Goal: Communication & Community: Share content

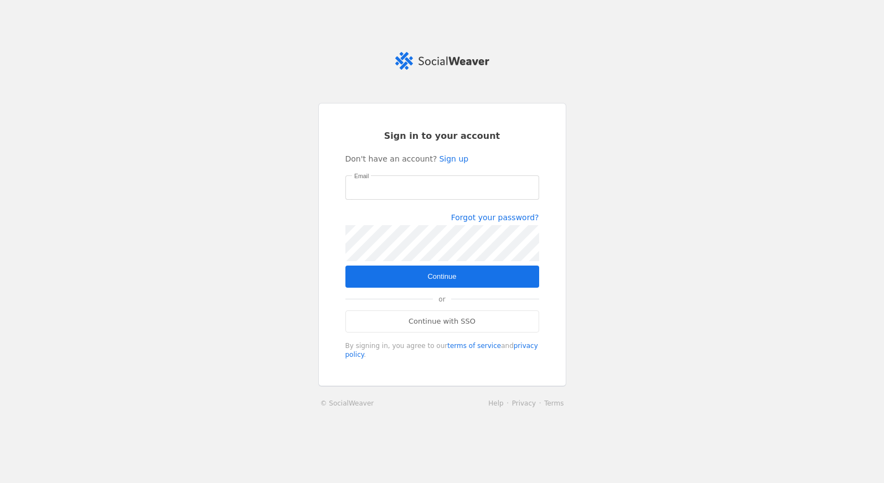
type input "shelby.scholze@jll.com"
click at [429, 280] on span "Continue" at bounding box center [441, 276] width 29 height 11
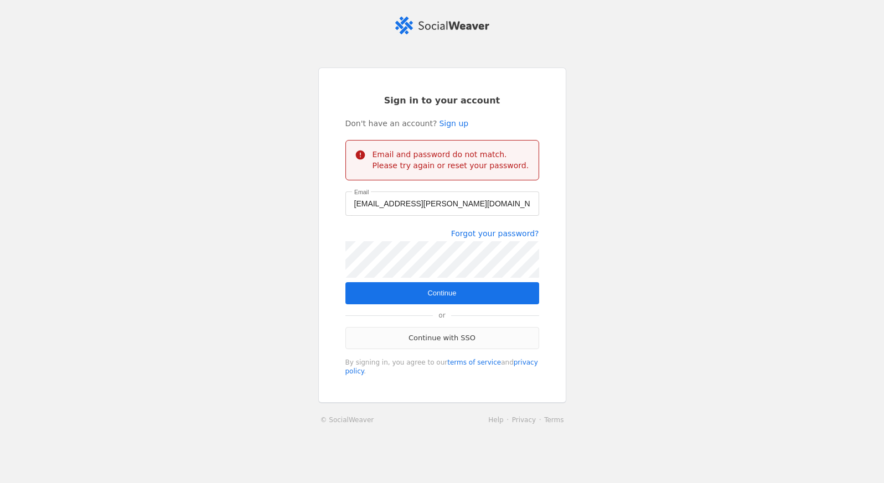
click at [437, 345] on link "Continue with SSO" at bounding box center [442, 338] width 194 height 22
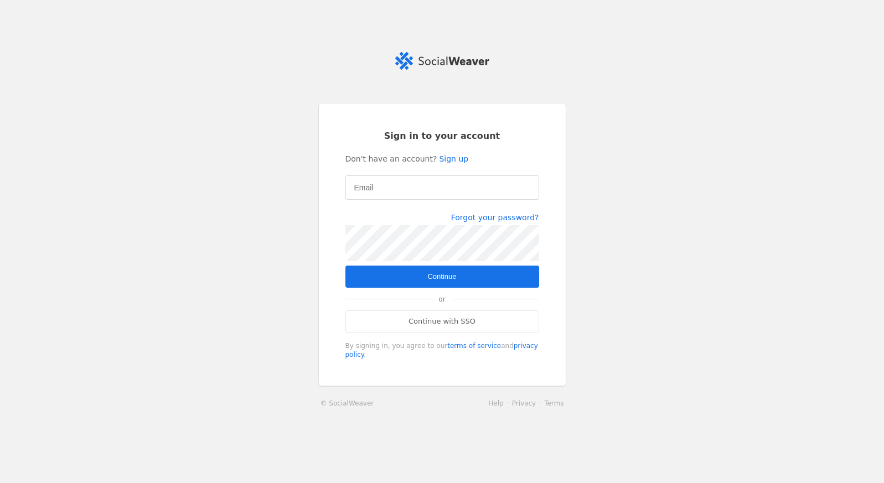
type input "shelby.scholze@jll.com"
click at [454, 320] on link "Continue with SSO" at bounding box center [442, 321] width 194 height 22
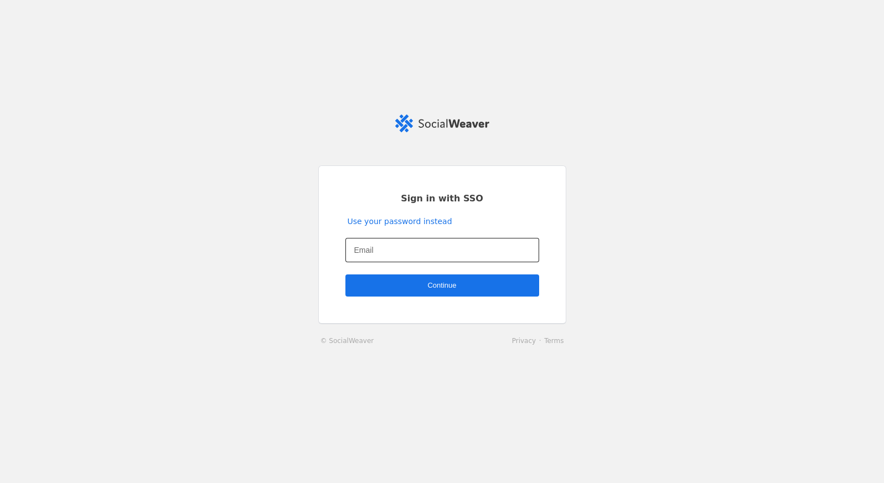
click at [422, 239] on div at bounding box center [442, 250] width 176 height 24
click at [415, 260] on div at bounding box center [442, 250] width 176 height 24
click at [420, 247] on input "Email" at bounding box center [442, 250] width 176 height 13
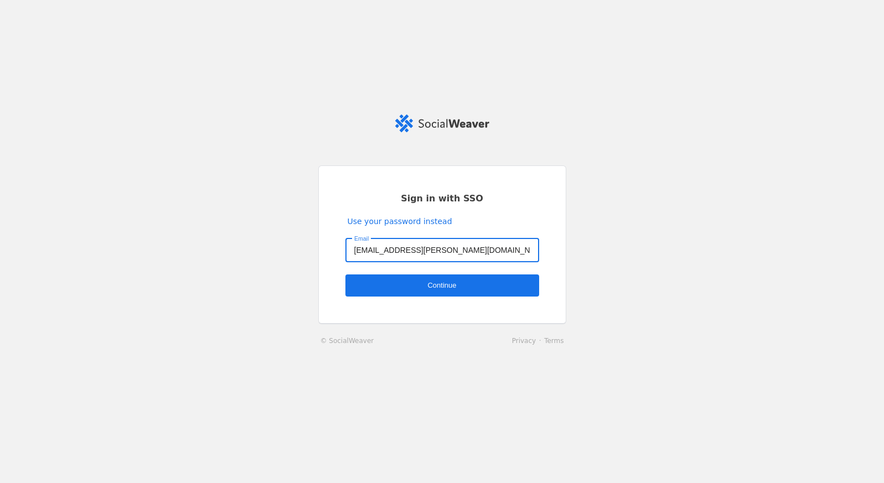
type input "shelby.scholze@jll.com"
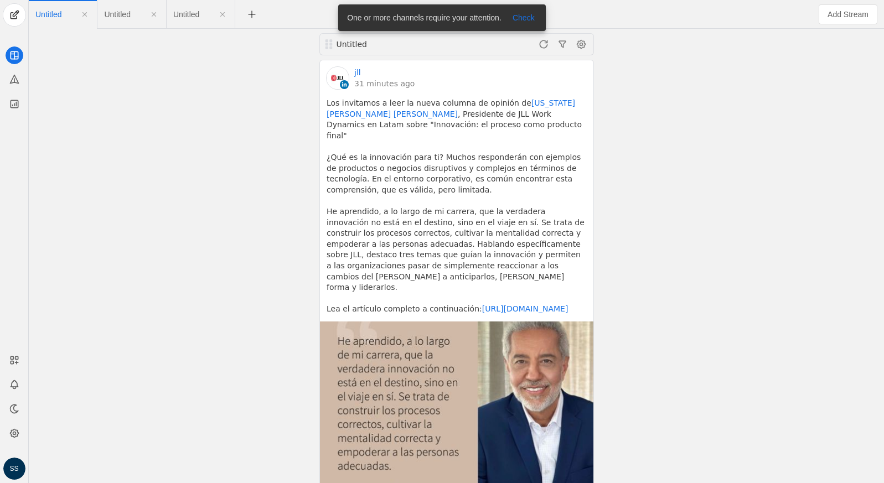
click at [68, 125] on div "Untitled jll 31 minutes ago Los invitamos a leer la nueva columna de opinión [P…" at bounding box center [457, 256] width 850 height 454
click at [119, 11] on span "Untitled" at bounding box center [117, 15] width 26 height 8
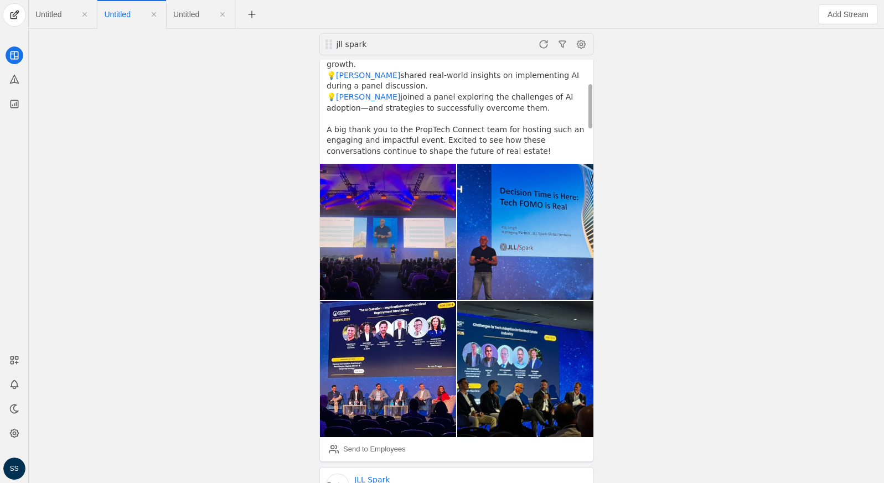
scroll to position [209, 0]
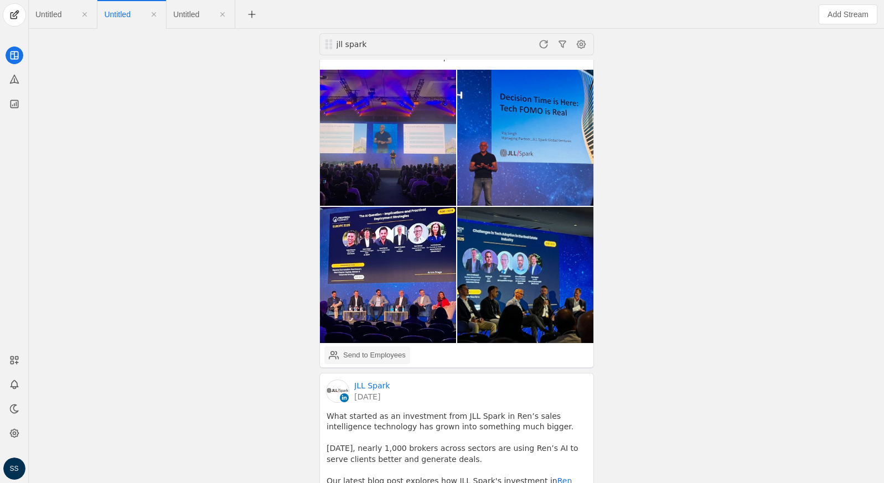
click at [372, 350] on div "Send to Employees" at bounding box center [374, 355] width 63 height 11
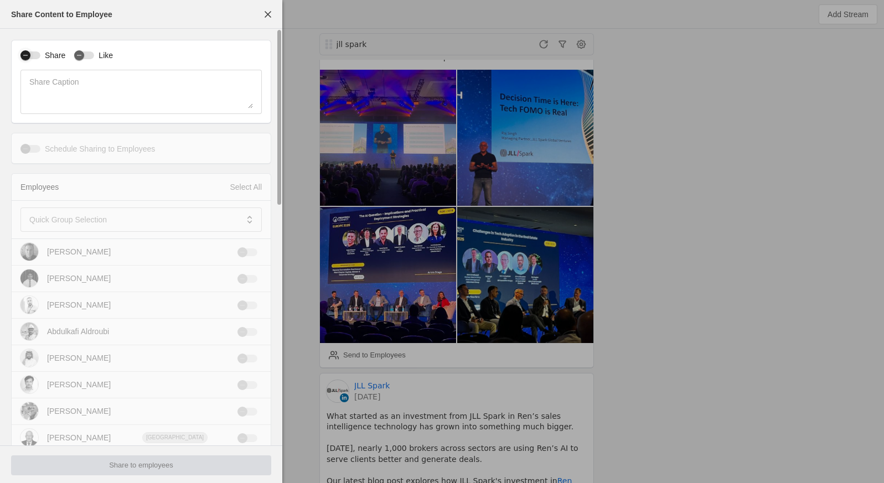
click at [35, 53] on div "button" at bounding box center [30, 55] width 20 height 8
click at [88, 218] on mat-label "Quick Group Selection" at bounding box center [67, 219] width 77 height 13
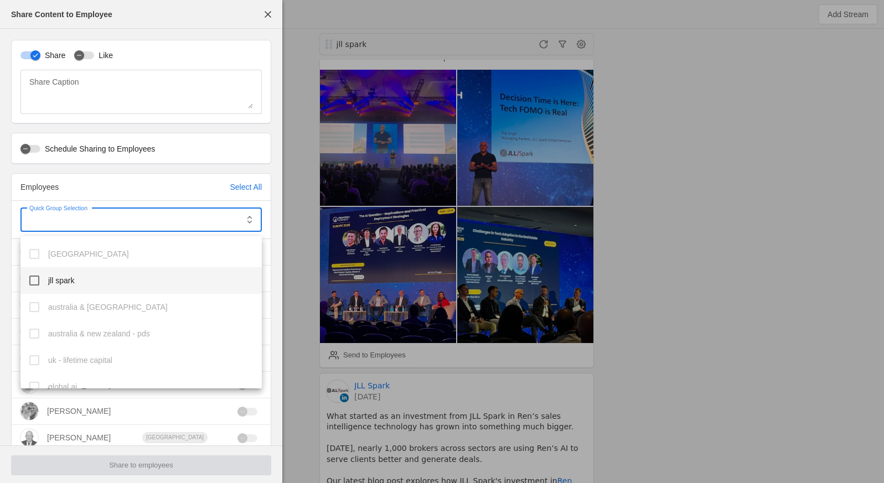
click at [71, 288] on mat-option "jll spark" at bounding box center [140, 280] width 241 height 27
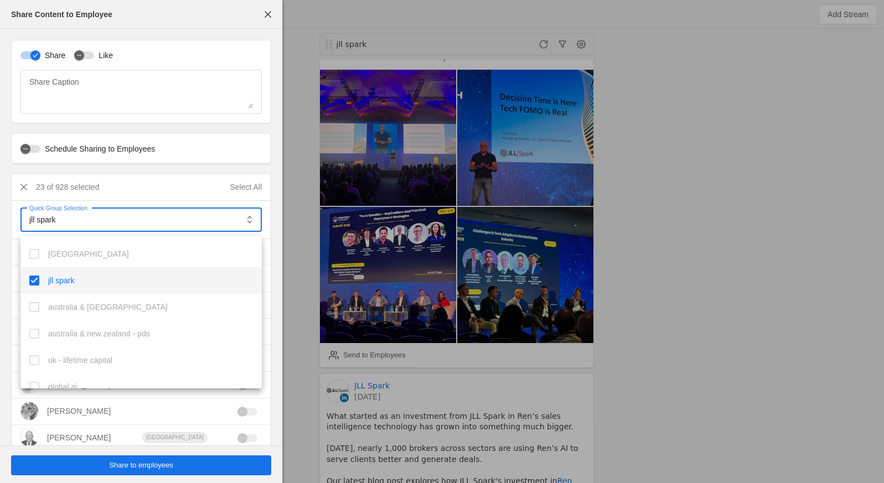
click at [144, 458] on div at bounding box center [442, 241] width 884 height 483
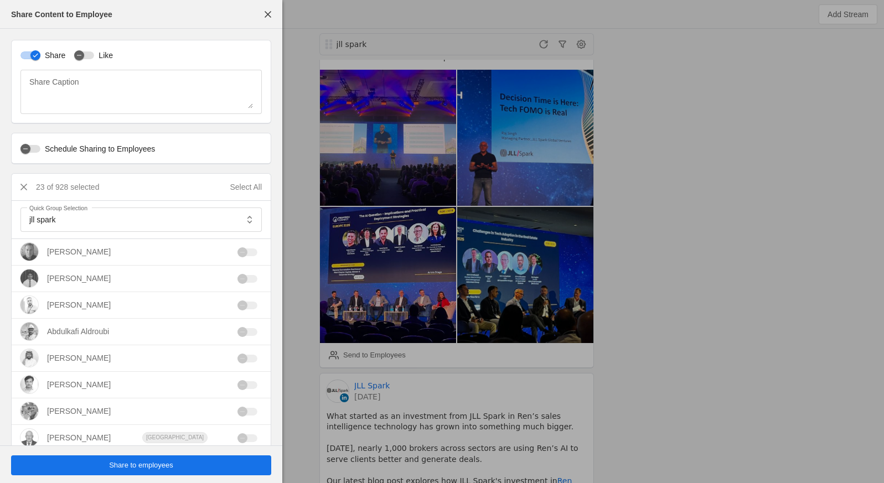
click at [146, 464] on span "Share to employees" at bounding box center [141, 465] width 64 height 11
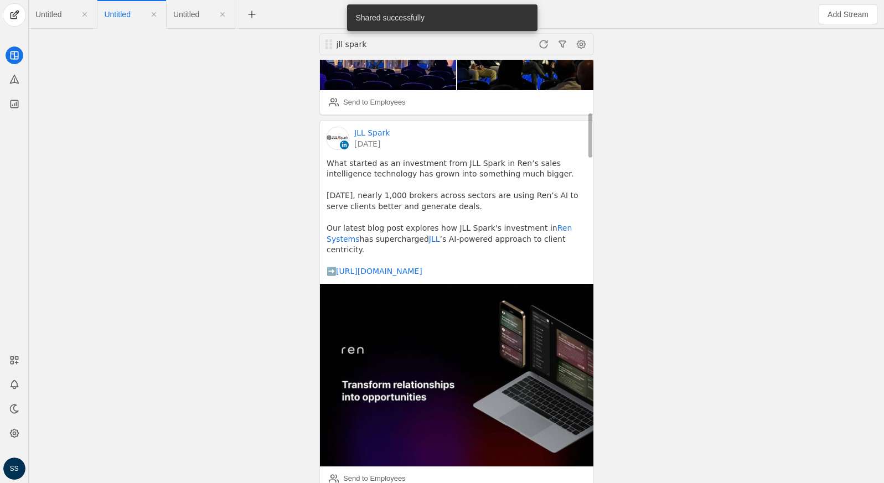
scroll to position [564, 0]
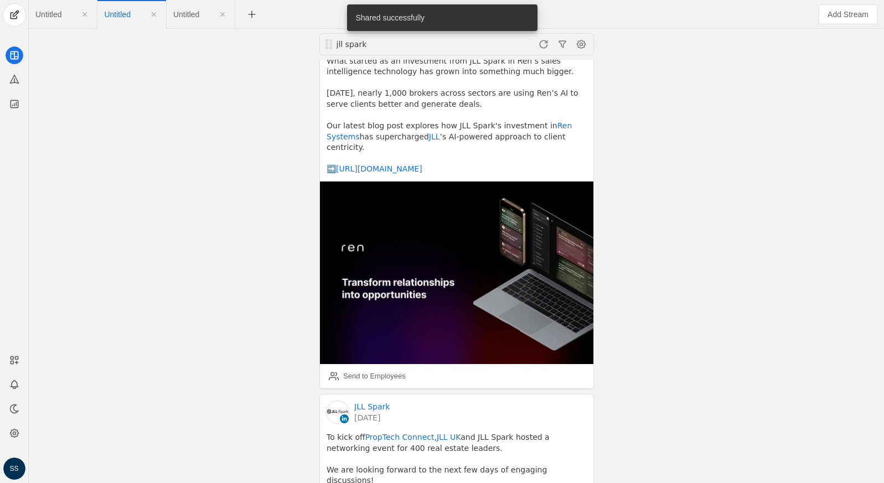
click at [193, 14] on span "Untitled" at bounding box center [186, 15] width 26 height 8
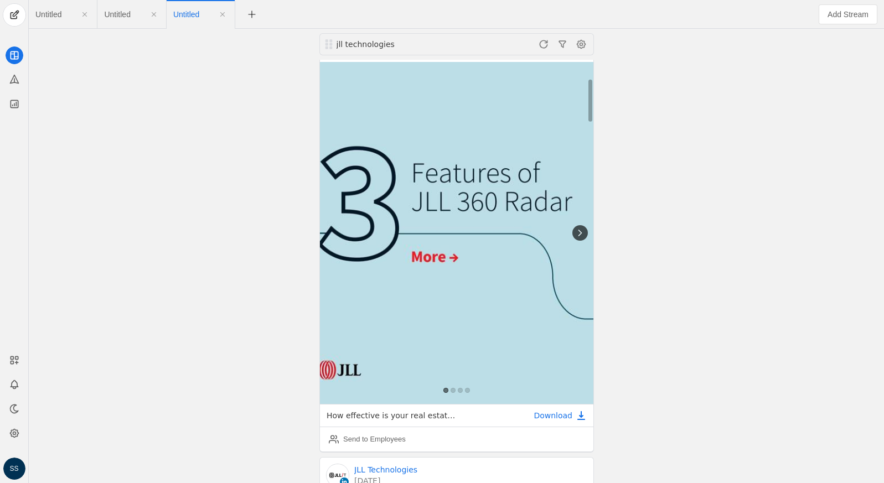
scroll to position [364, 0]
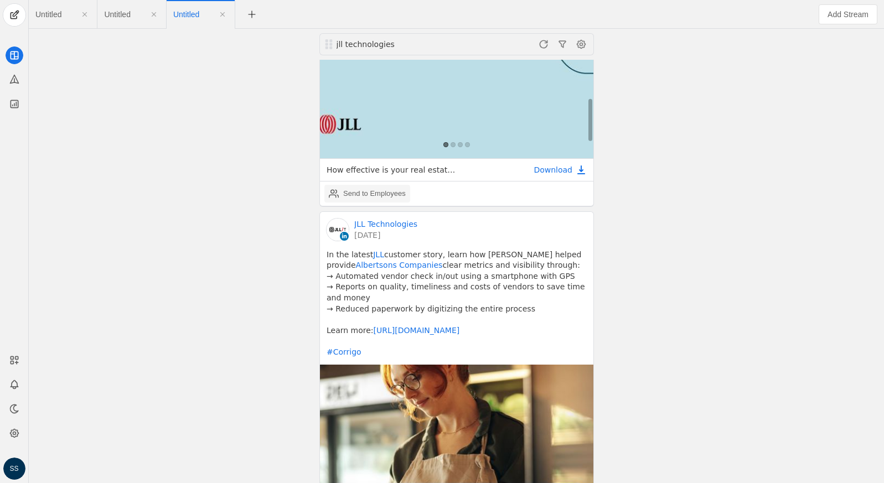
click at [388, 189] on div "Send to Employees" at bounding box center [374, 193] width 63 height 11
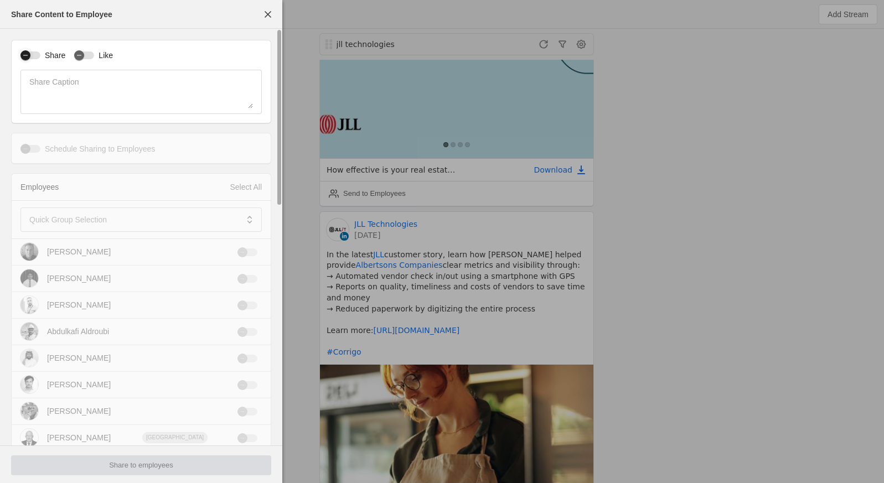
click at [29, 56] on div "button" at bounding box center [25, 55] width 10 height 10
click at [78, 225] on mat-label "Quick Group Selection" at bounding box center [67, 219] width 77 height 13
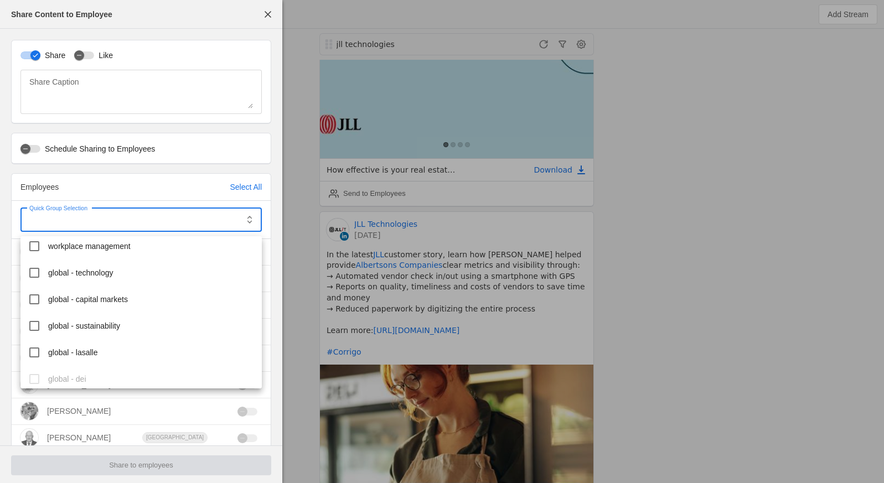
scroll to position [212, 0]
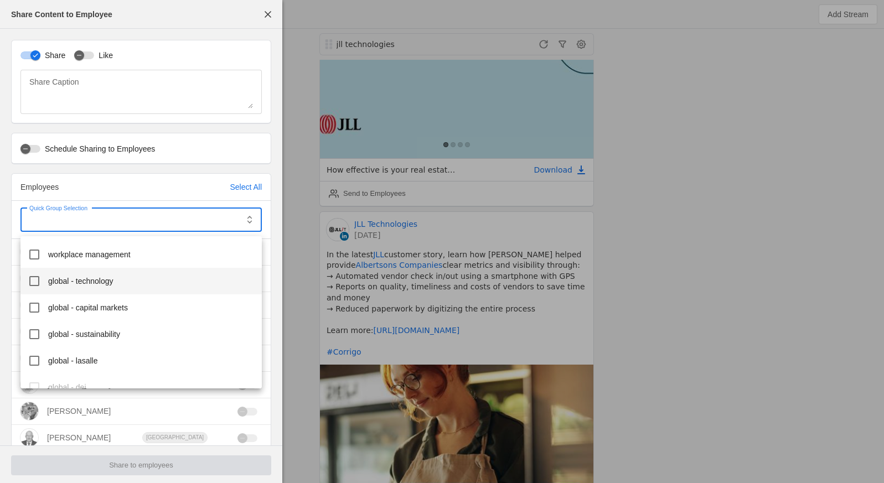
click at [105, 282] on span "global - technology" at bounding box center [80, 281] width 65 height 11
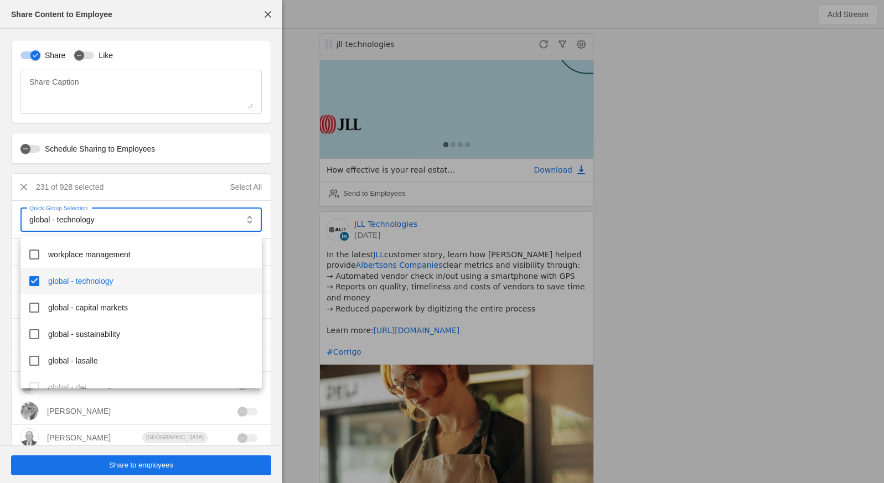
click at [155, 462] on div at bounding box center [442, 241] width 884 height 483
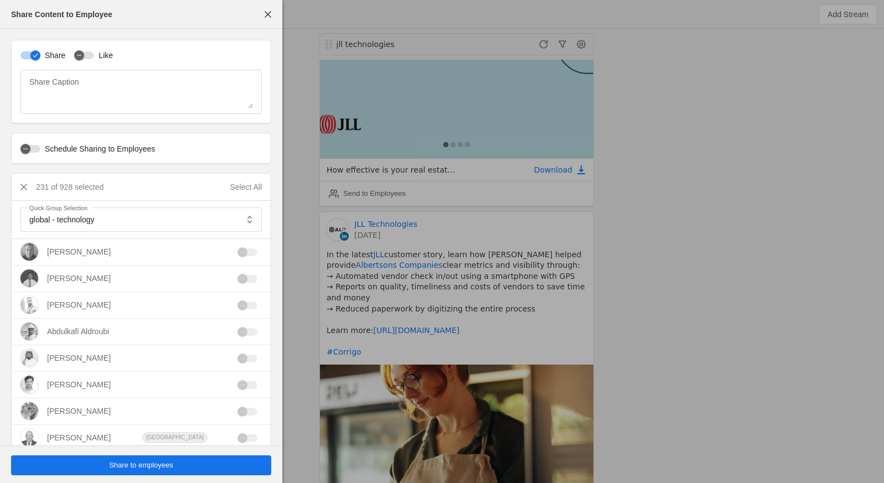
click at [146, 462] on span "Share to employees" at bounding box center [141, 465] width 64 height 11
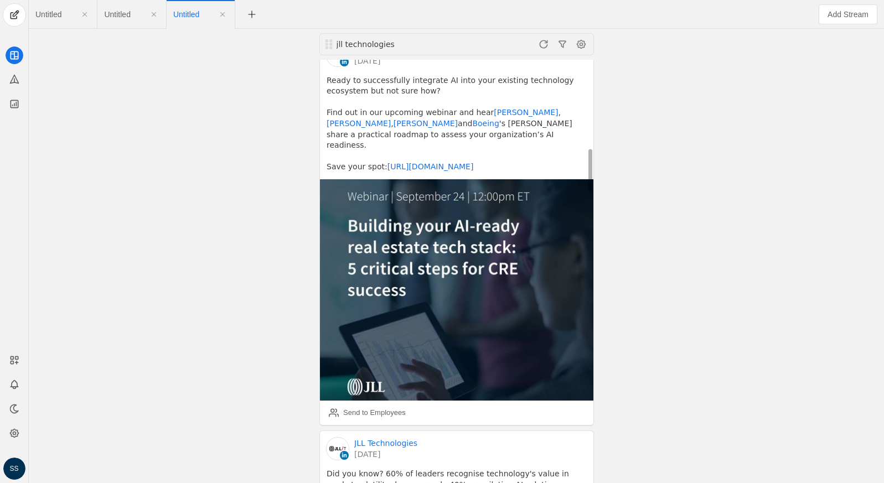
scroll to position [1013, 0]
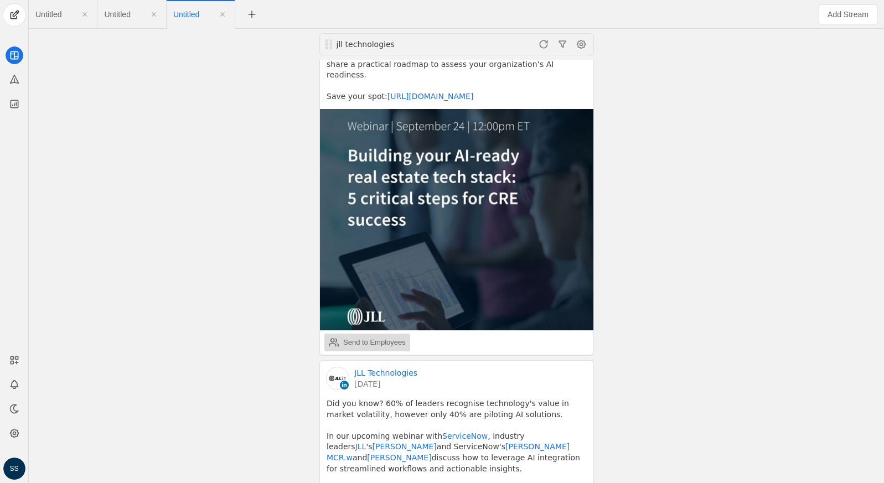
click at [365, 337] on div "Send to Employees" at bounding box center [374, 342] width 63 height 11
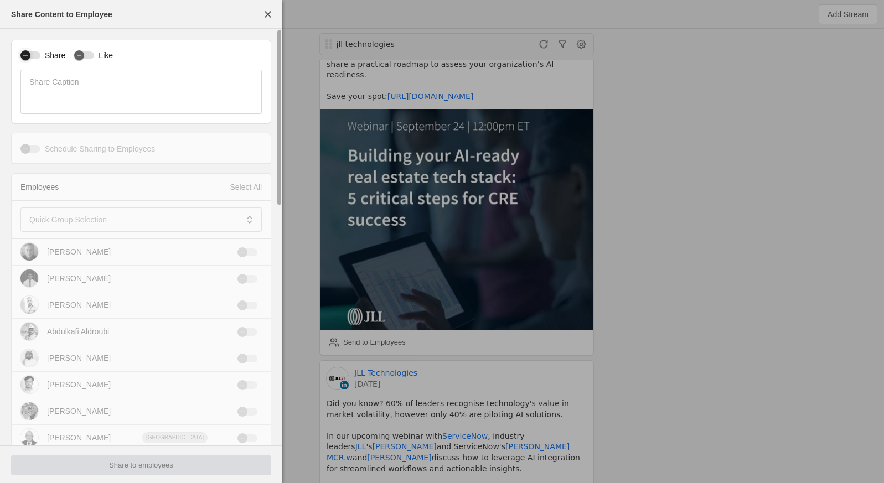
click at [30, 56] on div "button" at bounding box center [25, 55] width 10 height 10
click at [72, 222] on mat-label "Quick Group Selection" at bounding box center [67, 219] width 77 height 13
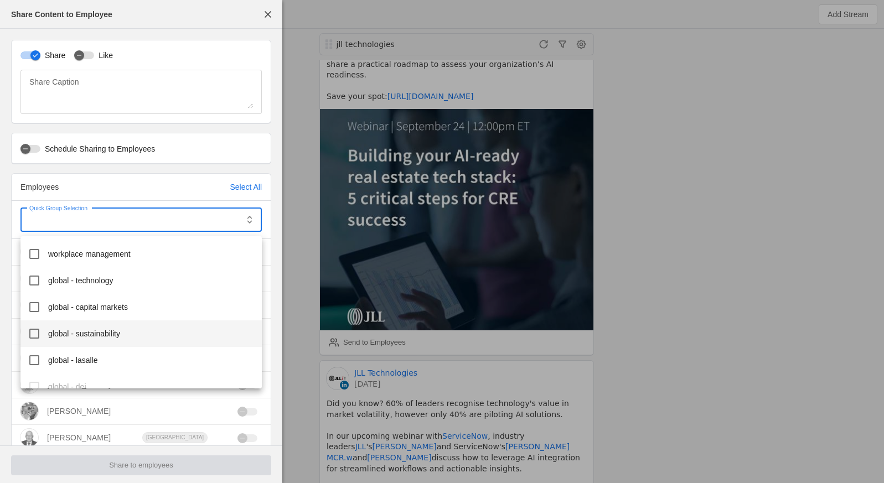
scroll to position [211, 0]
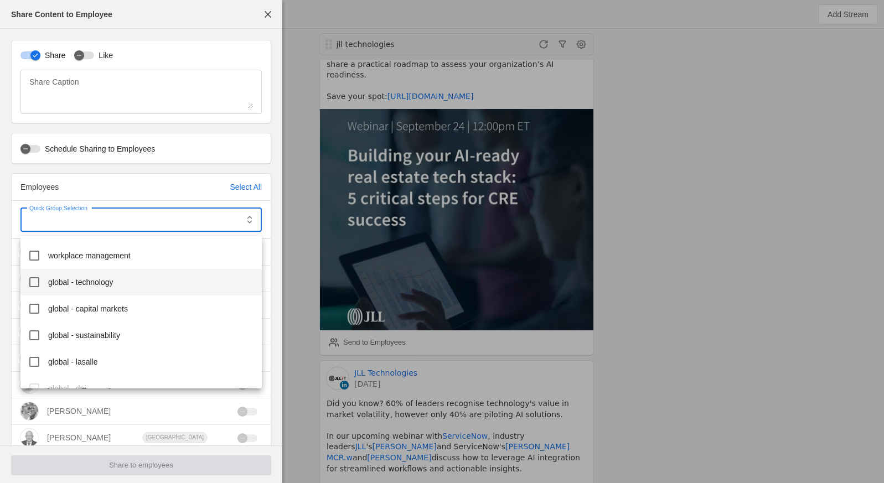
click at [107, 285] on span "global - technology" at bounding box center [80, 282] width 65 height 11
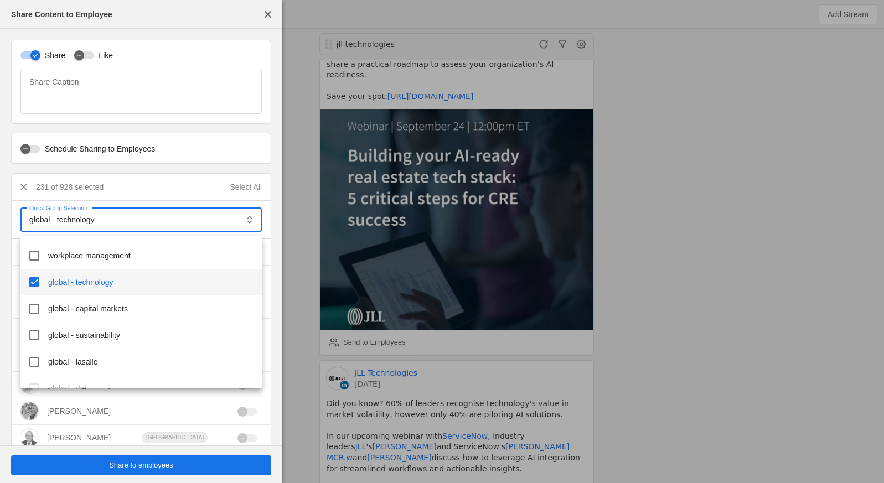
click at [167, 467] on div at bounding box center [442, 241] width 884 height 483
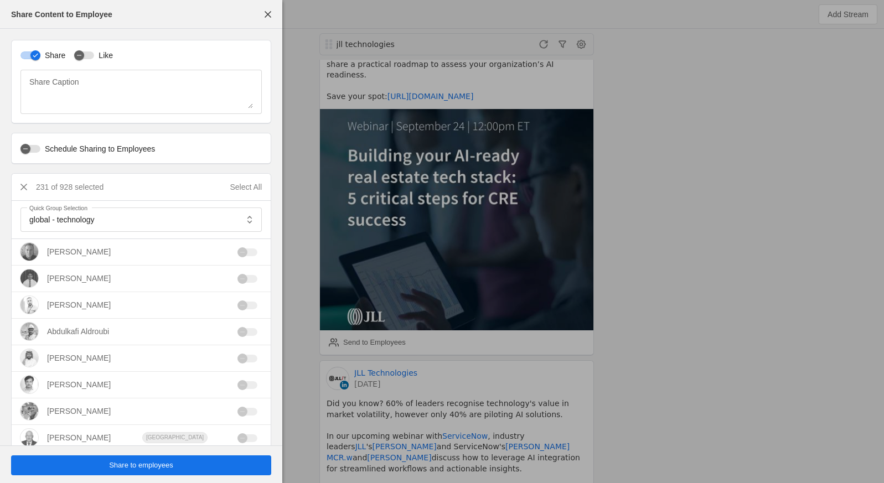
click at [159, 467] on span "Share to employees" at bounding box center [141, 465] width 64 height 11
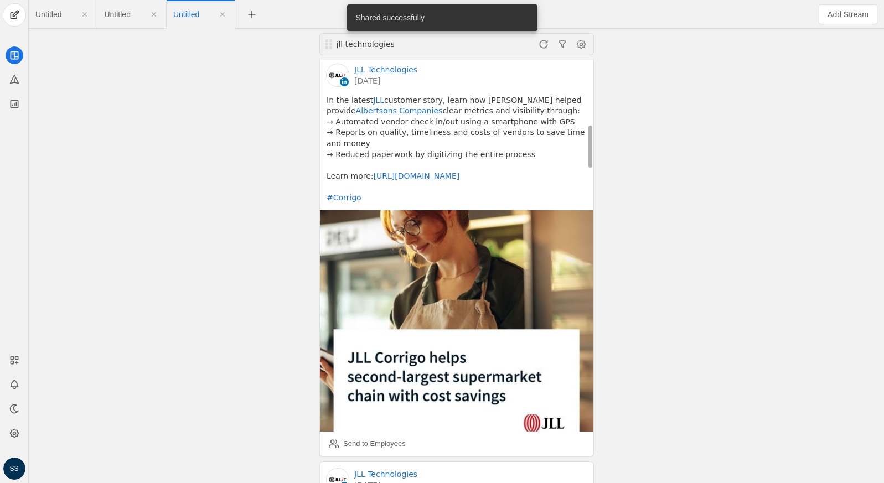
scroll to position [462, 0]
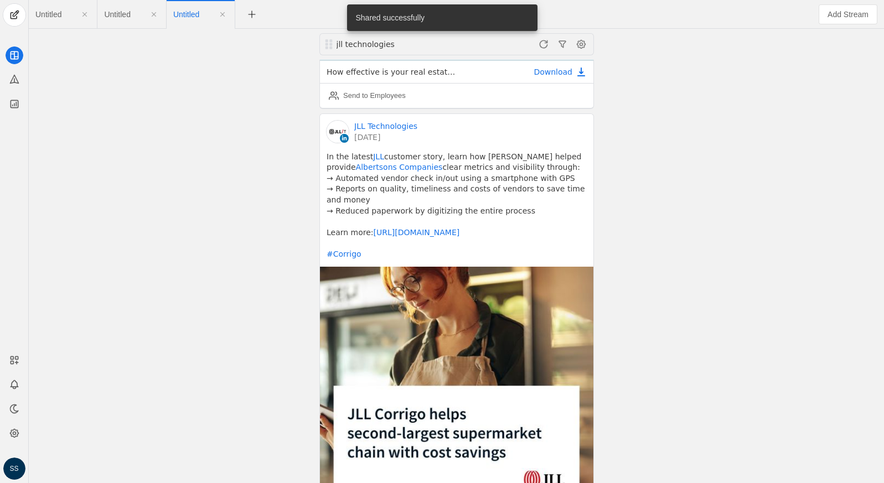
click at [50, 17] on span "Untitled" at bounding box center [48, 15] width 26 height 8
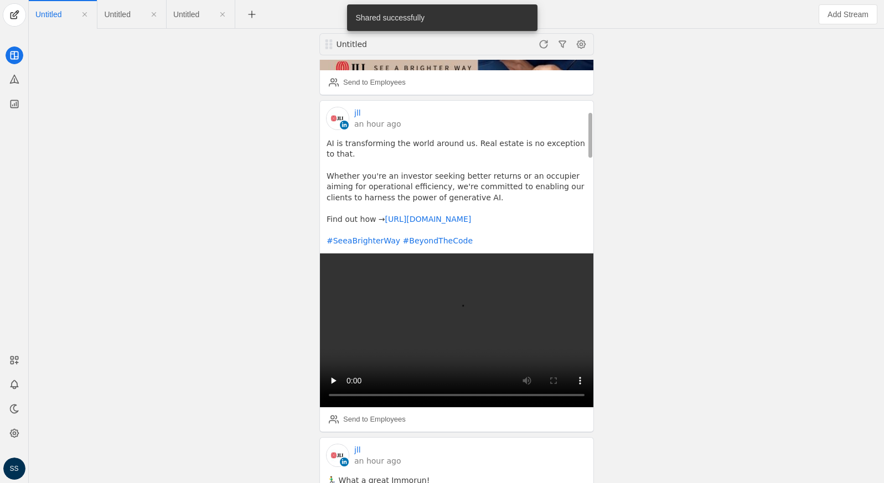
scroll to position [498, 0]
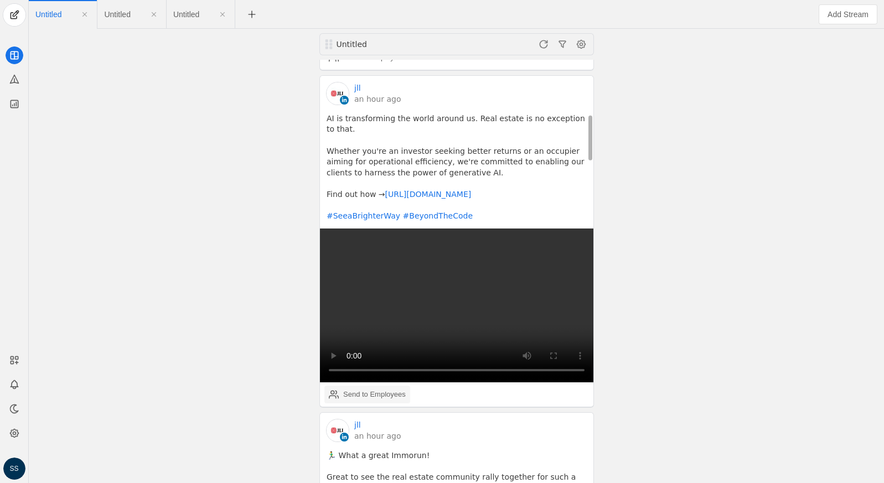
click at [343, 389] on div "Send to Employees" at bounding box center [374, 394] width 63 height 11
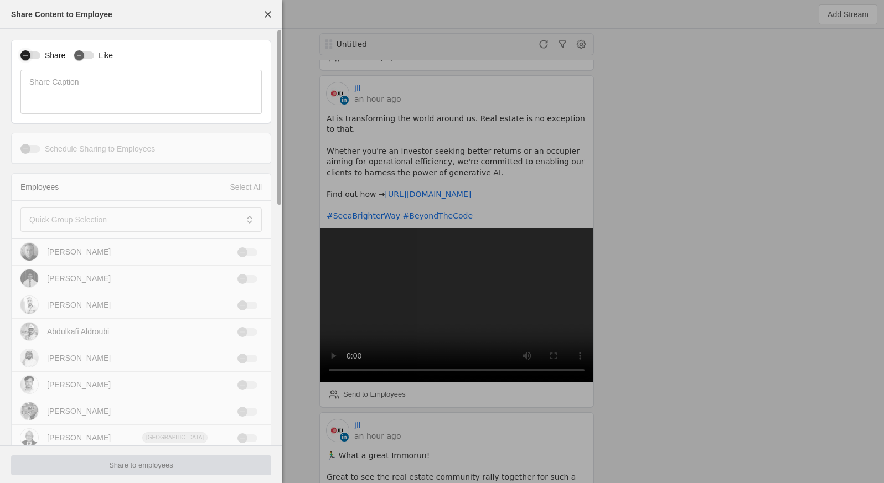
click at [33, 56] on div "button" at bounding box center [25, 55] width 15 height 15
click at [81, 215] on mat-label "Quick Group Selection" at bounding box center [67, 219] width 77 height 13
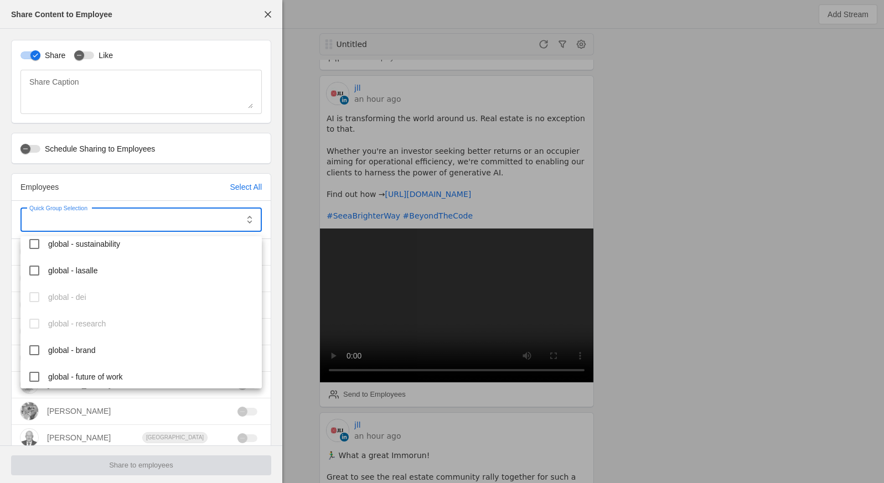
scroll to position [360, 0]
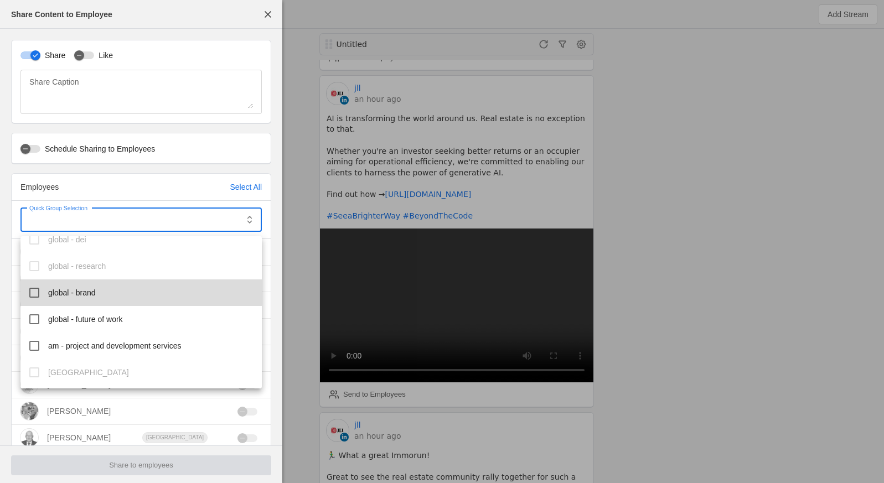
click at [88, 293] on span "global - brand" at bounding box center [72, 292] width 48 height 11
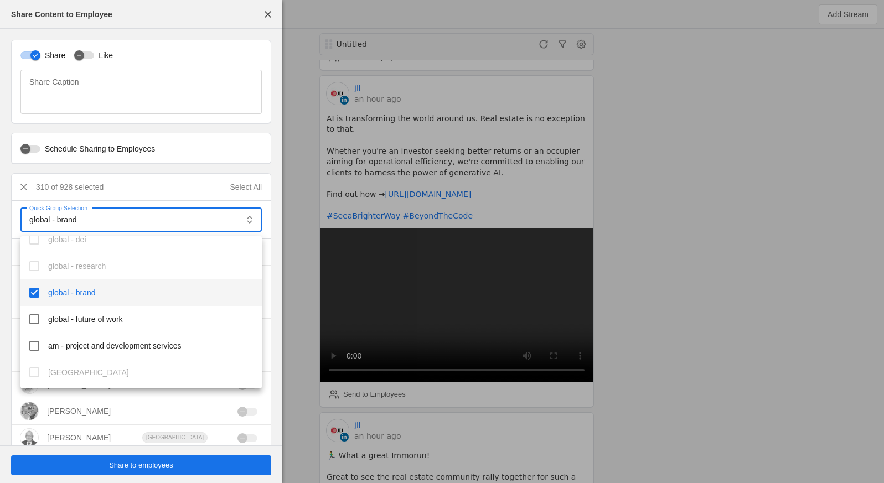
click at [123, 472] on div at bounding box center [442, 241] width 884 height 483
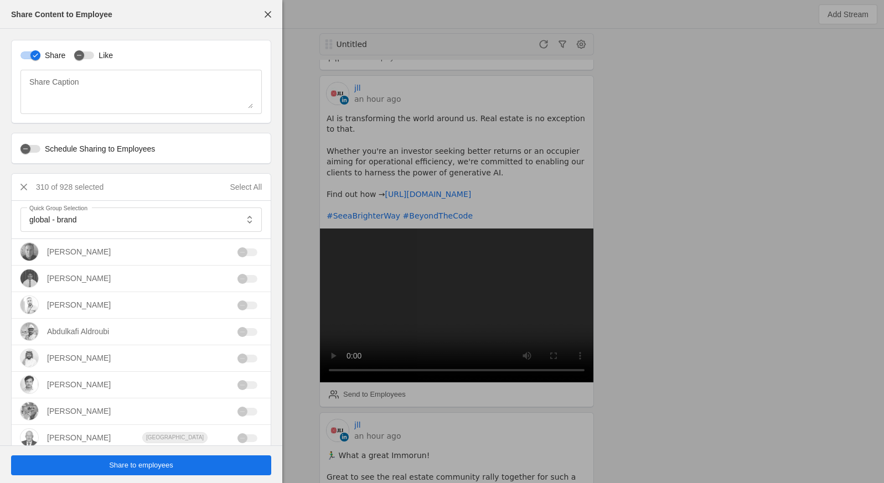
click at [124, 471] on span "undefined" at bounding box center [141, 465] width 260 height 20
